Goal: Information Seeking & Learning: Learn about a topic

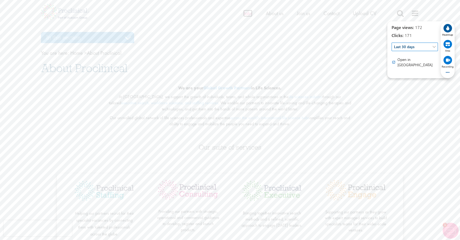
click at [243, 15] on span "Jobs" at bounding box center [247, 13] width 9 height 7
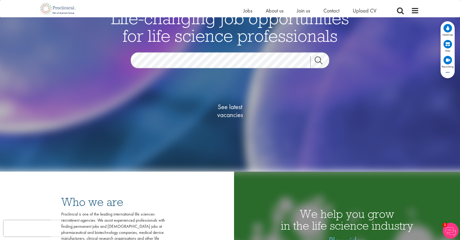
scroll to position [56, 0]
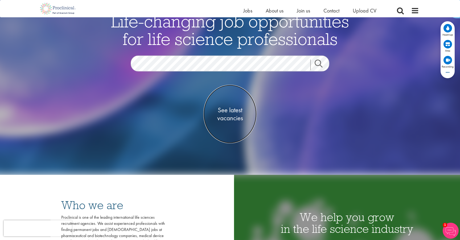
click at [234, 115] on span "See latest vacancies" at bounding box center [229, 114] width 53 height 16
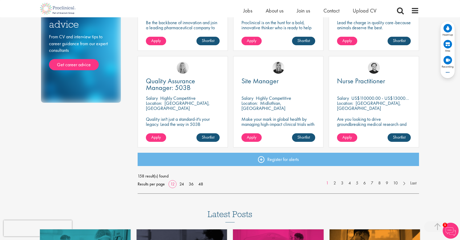
scroll to position [351, 0]
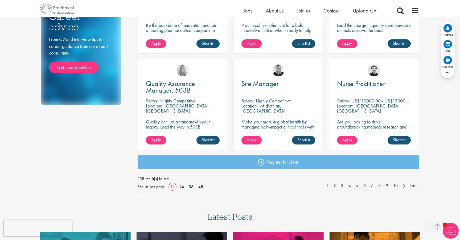
drag, startPoint x: 229, startPoint y: 130, endPoint x: 284, endPoint y: 213, distance: 99.9
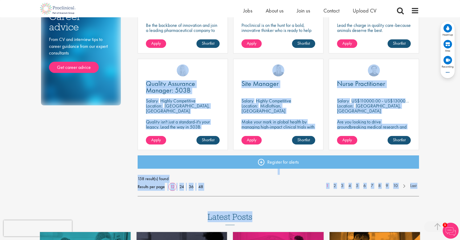
drag, startPoint x: 285, startPoint y: 214, endPoint x: 134, endPoint y: 84, distance: 200.5
drag, startPoint x: 134, startPoint y: 84, endPoint x: 336, endPoint y: 215, distance: 241.7
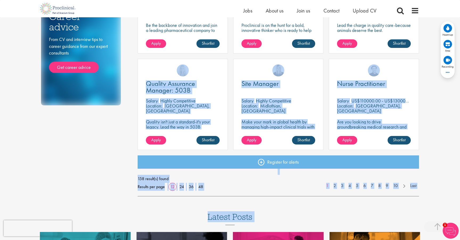
drag, startPoint x: 336, startPoint y: 216, endPoint x: 135, endPoint y: 78, distance: 243.9
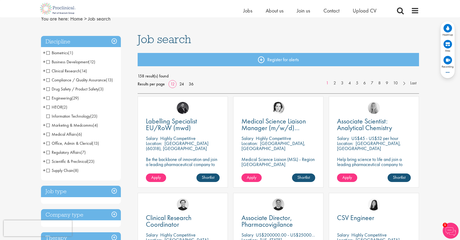
scroll to position [0, 0]
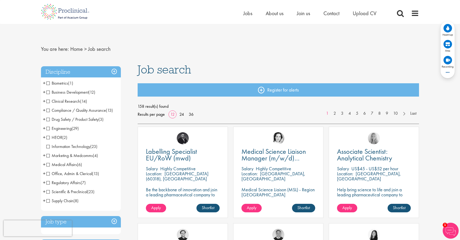
drag, startPoint x: 138, startPoint y: 70, endPoint x: 203, endPoint y: 67, distance: 65.0
click at [203, 67] on h1 "Job search" at bounding box center [278, 70] width 281 height 12
drag, startPoint x: 202, startPoint y: 68, endPoint x: 106, endPoint y: 72, distance: 96.4
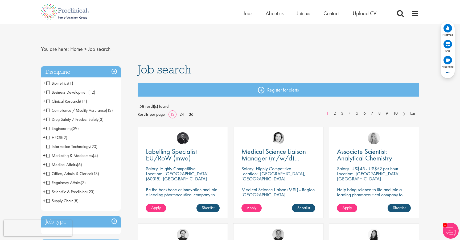
click at [129, 53] on nav "You are here: Home > Job search" at bounding box center [230, 49] width 378 height 13
drag, startPoint x: 118, startPoint y: 51, endPoint x: 38, endPoint y: 51, distance: 80.3
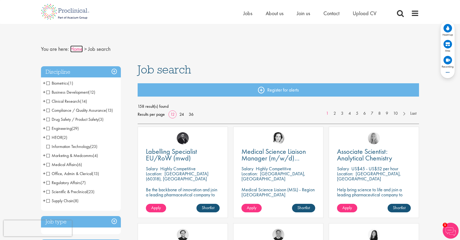
click at [75, 49] on link "Home" at bounding box center [76, 48] width 13 height 7
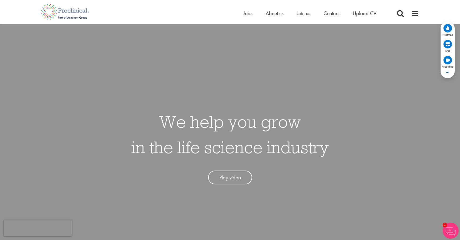
click at [363, 173] on div "We help you grow in the life science industry Play video" at bounding box center [230, 144] width 468 height 240
drag, startPoint x: 343, startPoint y: 162, endPoint x: 328, endPoint y: 147, distance: 20.3
click at [328, 148] on div "We help you grow in the life science industry Play video" at bounding box center [230, 144] width 468 height 240
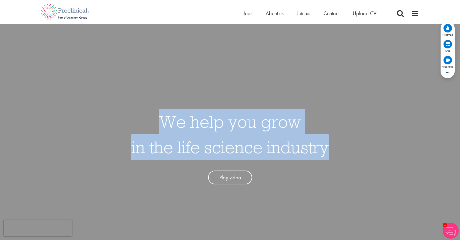
drag, startPoint x: 328, startPoint y: 147, endPoint x: 378, endPoint y: 84, distance: 80.5
click at [372, 83] on div "We help you grow in the life science industry Play video" at bounding box center [230, 144] width 468 height 240
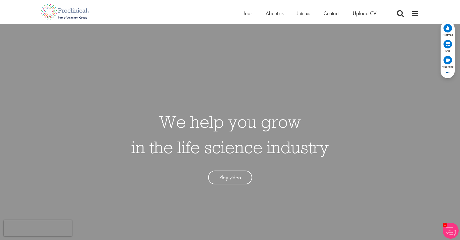
click at [378, 84] on div "We help you grow in the life science industry Play video" at bounding box center [230, 144] width 468 height 240
click at [75, 15] on img at bounding box center [65, 11] width 56 height 23
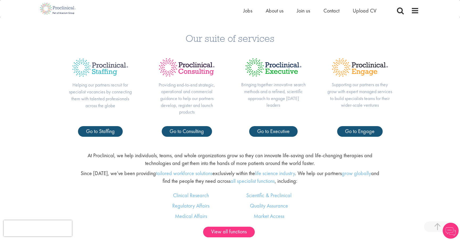
scroll to position [243, 0]
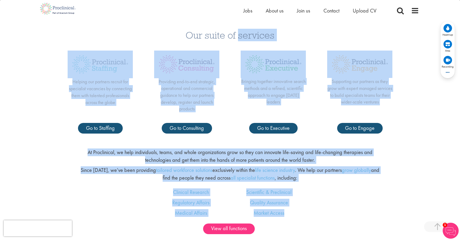
drag, startPoint x: 304, startPoint y: 213, endPoint x: 285, endPoint y: 19, distance: 194.1
click at [285, 19] on div "Our suite of services Helping our partners recruit for specialist vacancies by …" at bounding box center [230, 79] width 460 height 130
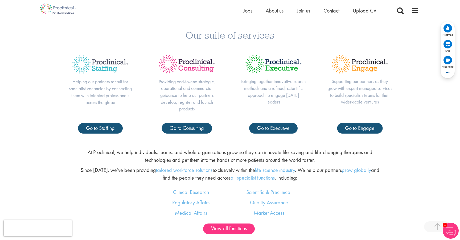
click at [54, 128] on div "Our suite of services Helping our partners recruit for specialist vacancies by …" at bounding box center [230, 79] width 460 height 130
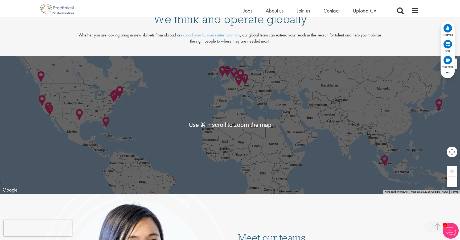
scroll to position [871, 0]
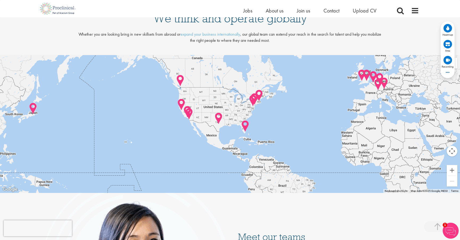
drag, startPoint x: 234, startPoint y: 130, endPoint x: 374, endPoint y: 133, distance: 140.2
click at [374, 133] on div at bounding box center [230, 124] width 460 height 138
click at [250, 101] on img at bounding box center [253, 100] width 8 height 12
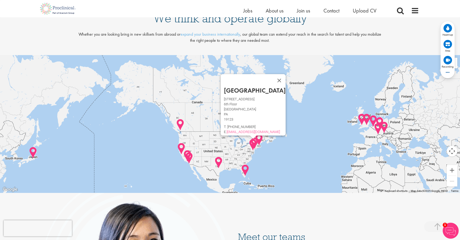
click at [218, 165] on img at bounding box center [218, 162] width 8 height 12
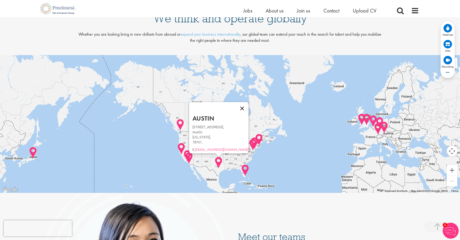
click at [236, 107] on button "Close" at bounding box center [242, 108] width 13 height 13
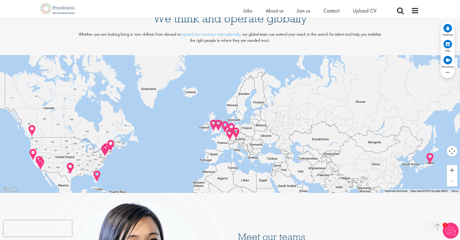
drag, startPoint x: 342, startPoint y: 116, endPoint x: 193, endPoint y: 122, distance: 148.8
click at [193, 122] on div at bounding box center [230, 124] width 460 height 138
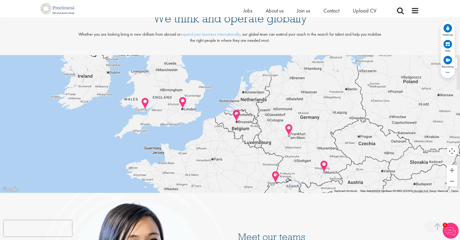
drag, startPoint x: 251, startPoint y: 135, endPoint x: 221, endPoint y: 167, distance: 44.0
click at [221, 167] on div at bounding box center [230, 124] width 460 height 138
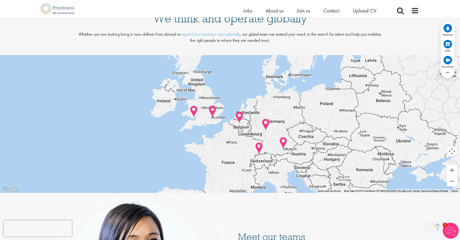
drag, startPoint x: 222, startPoint y: 144, endPoint x: 232, endPoint y: 119, distance: 27.6
click at [232, 119] on div at bounding box center [230, 124] width 460 height 138
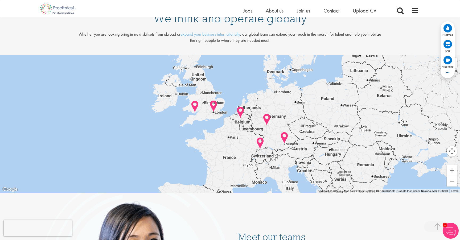
click at [194, 105] on img at bounding box center [195, 106] width 8 height 12
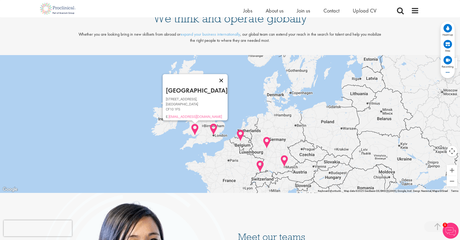
click at [215, 79] on button "Close" at bounding box center [221, 80] width 13 height 13
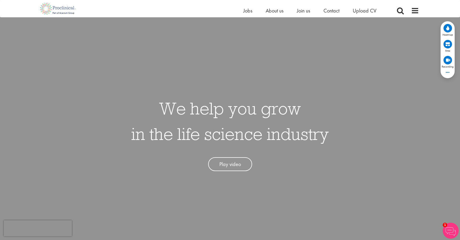
scroll to position [6, 0]
